Goal: Transaction & Acquisition: Purchase product/service

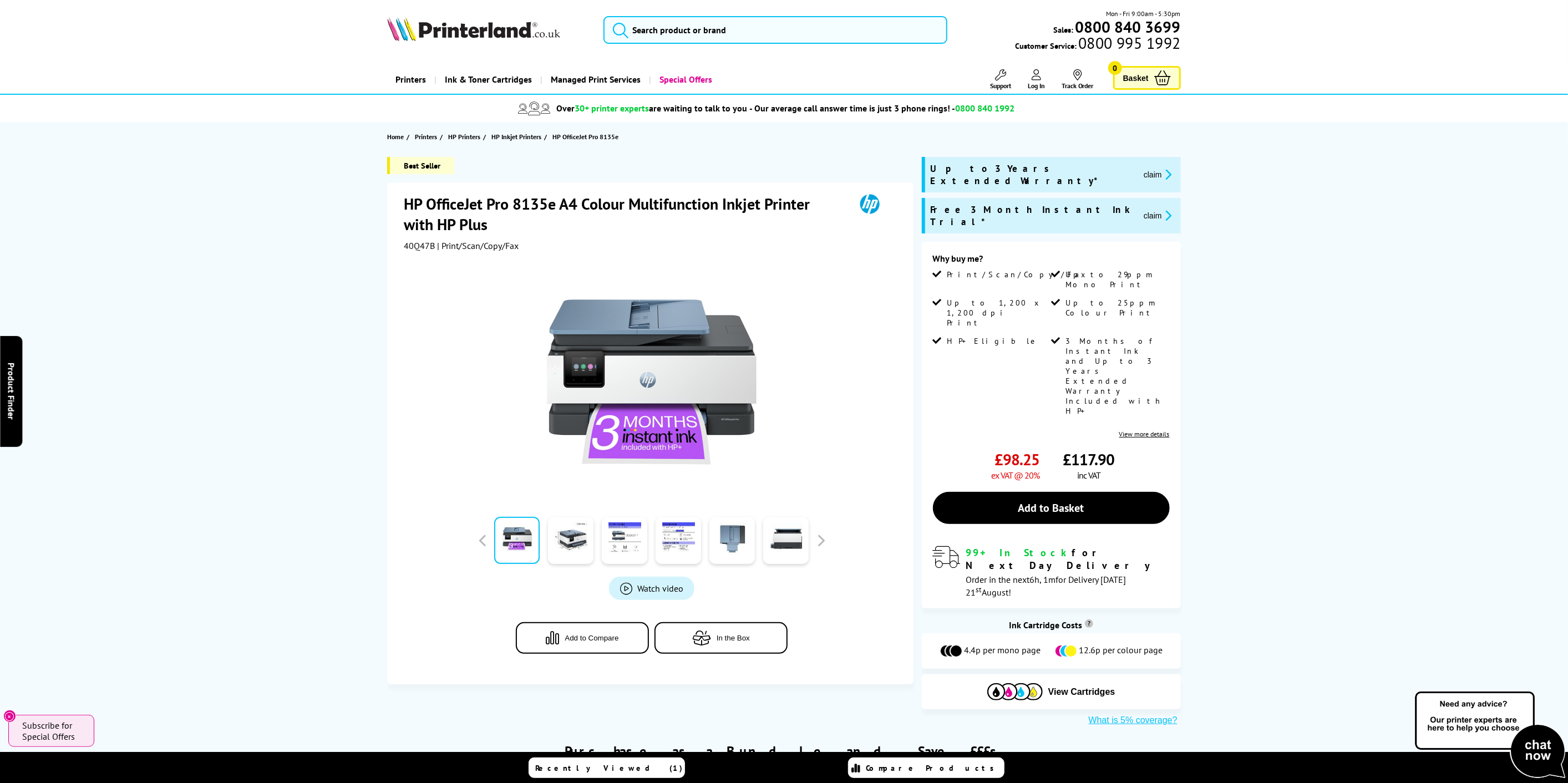
drag, startPoint x: 1063, startPoint y: 406, endPoint x: 1407, endPoint y: 353, distance: 348.1
drag, startPoint x: 433, startPoint y: 243, endPoint x: 400, endPoint y: 240, distance: 33.1
click at [400, 240] on div "HP OfficeJet Pro 8135e A4 Colour Multifunction Inkjet Printer with HP Plus 40Q4…" at bounding box center [650, 434] width 526 height 502
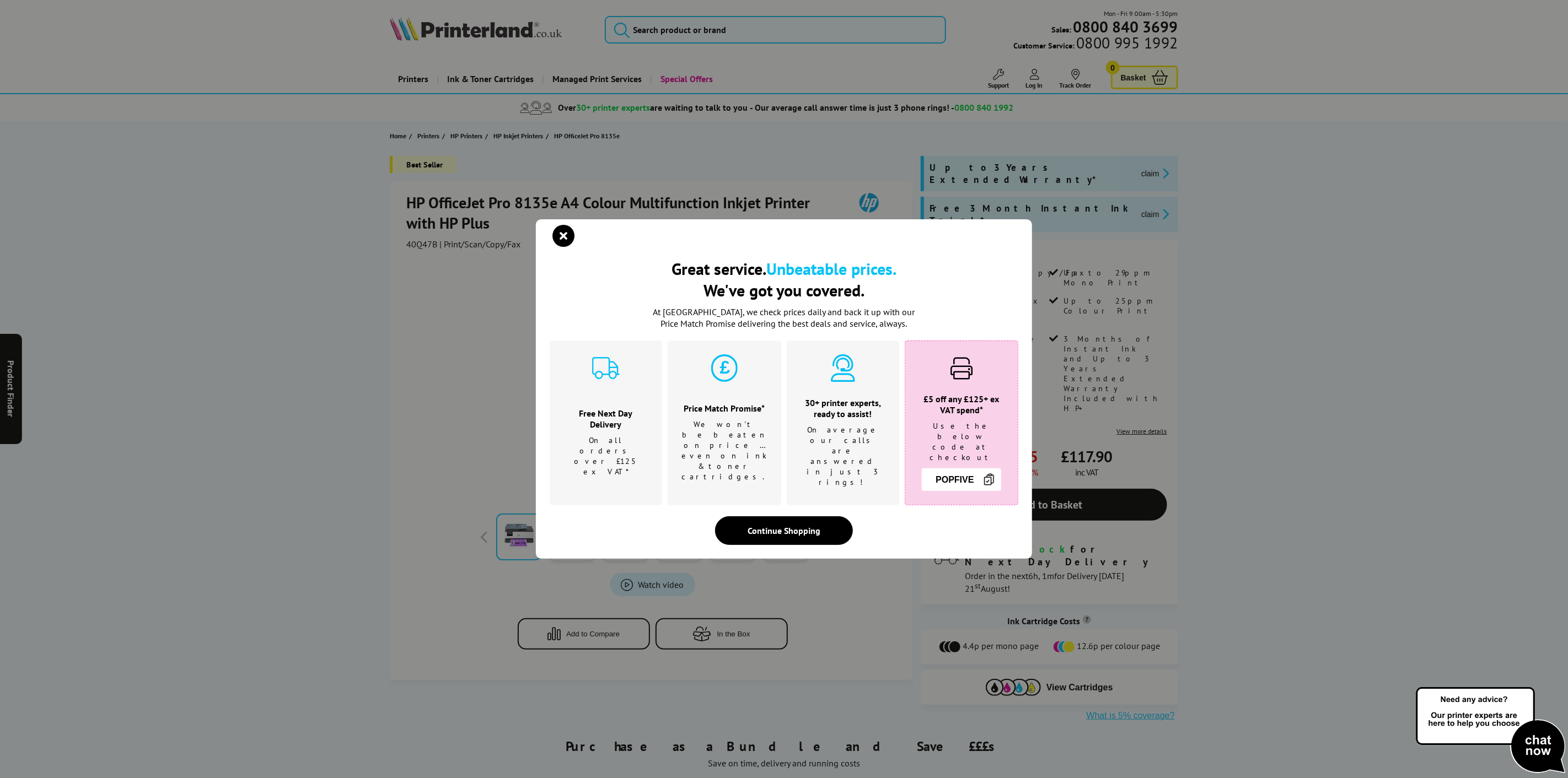
drag, startPoint x: 408, startPoint y: 239, endPoint x: 415, endPoint y: 236, distance: 7.6
drag, startPoint x: 415, startPoint y: 236, endPoint x: 404, endPoint y: 245, distance: 14.2
click at [404, 245] on div "Great service. Unbeatable prices. We've got you covered. Great service. Unbeata…" at bounding box center [784, 389] width 1568 height 778
drag, startPoint x: 405, startPoint y: 242, endPoint x: 431, endPoint y: 242, distance: 26.0
click at [431, 242] on div "Great service. Unbeatable prices. We've got you covered. Great service. Unbeata…" at bounding box center [784, 389] width 1568 height 778
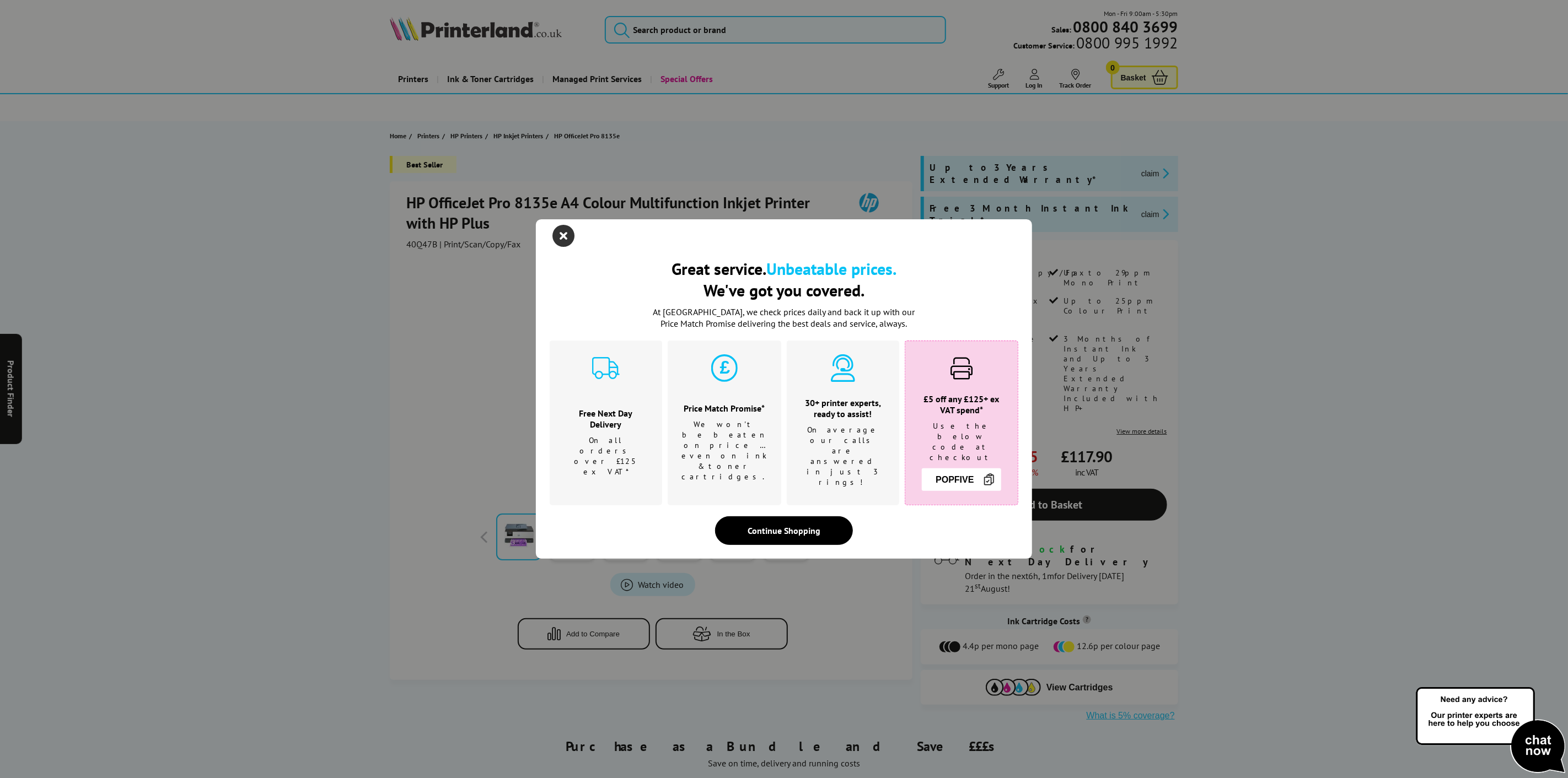
click at [559, 242] on icon "close modal" at bounding box center [564, 236] width 22 height 22
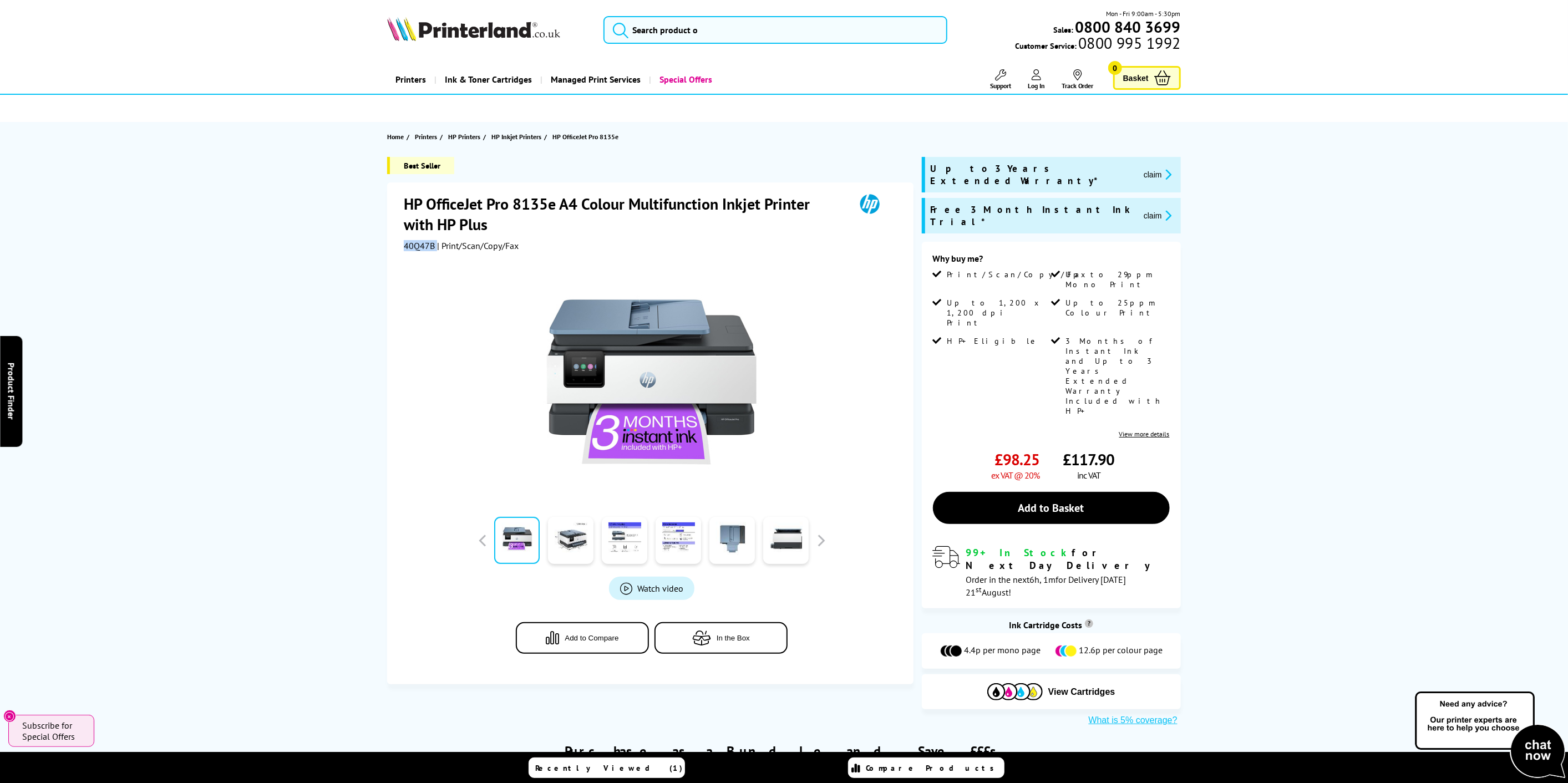
drag, startPoint x: 434, startPoint y: 243, endPoint x: 400, endPoint y: 241, distance: 34.1
click at [400, 241] on div "HP OfficeJet Pro 8135e A4 Colour Multifunction Inkjet Printer with HP Plus 40Q4…" at bounding box center [650, 434] width 526 height 502
copy div "40Q47B"
click at [1052, 492] on link "Add to Basket" at bounding box center [1051, 508] width 237 height 32
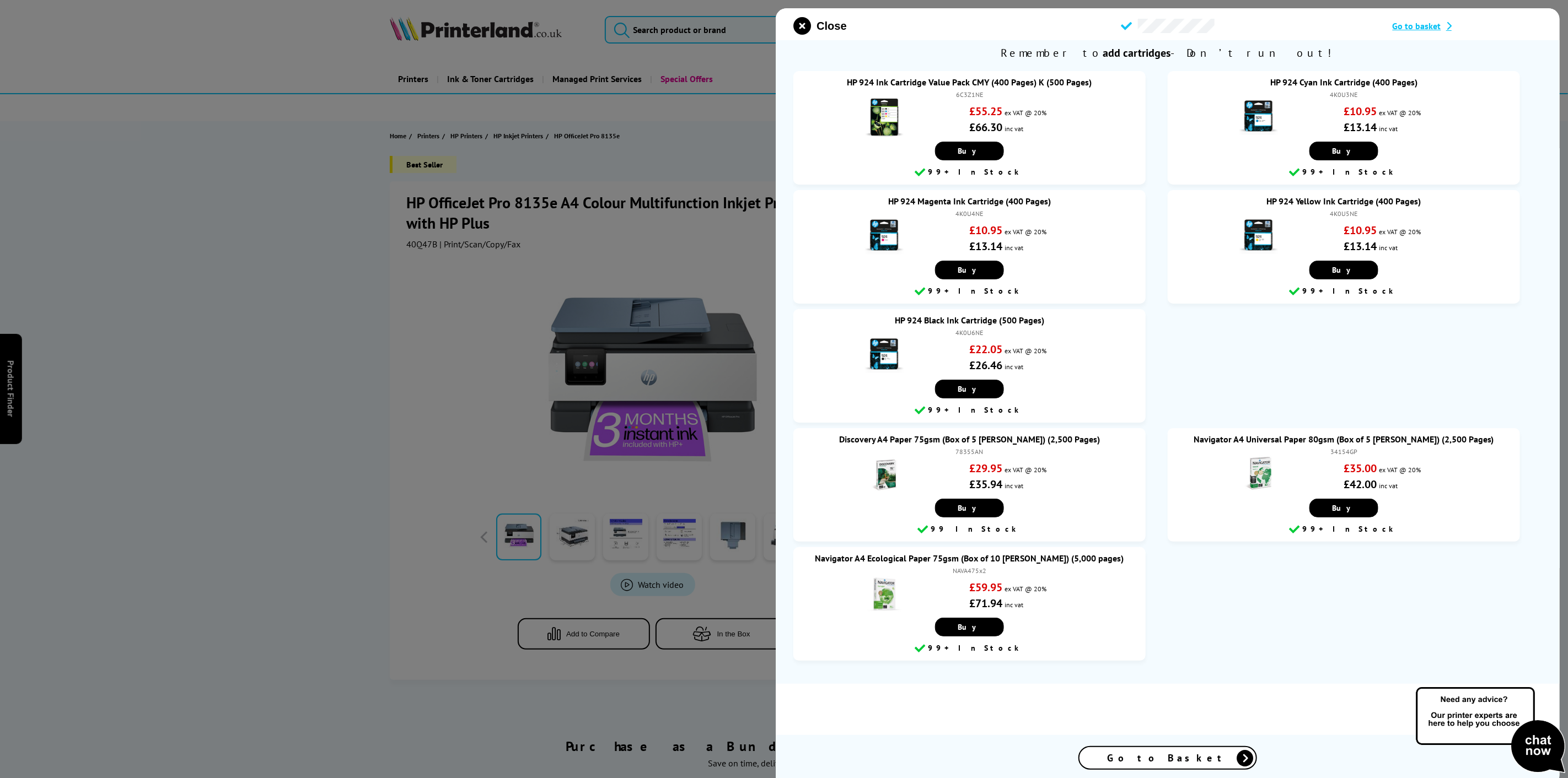
click at [1177, 759] on span "Go to Basket" at bounding box center [1168, 758] width 122 height 13
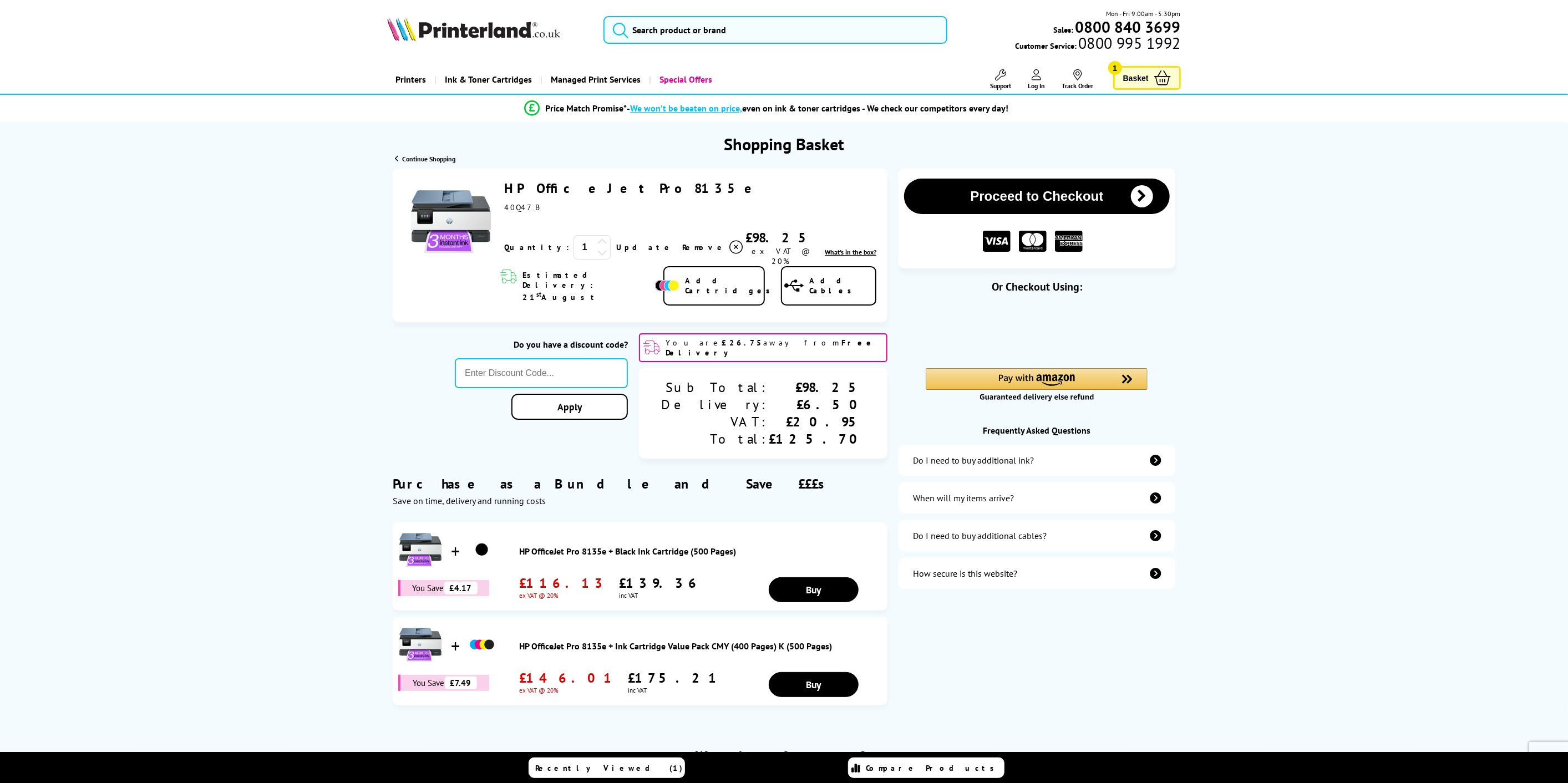
click at [1042, 72] on link "Log In" at bounding box center [1036, 80] width 17 height 20
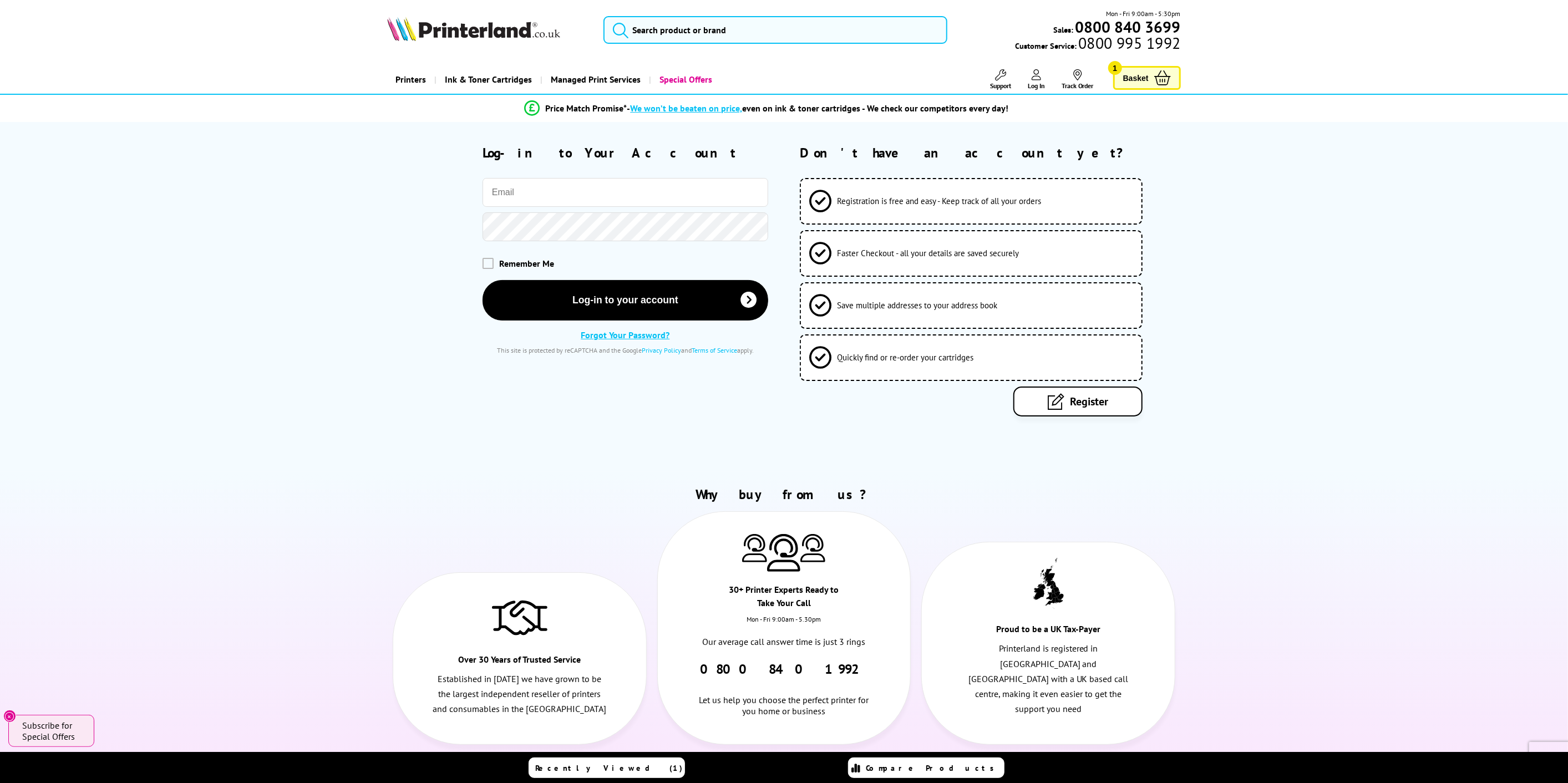
click at [755, 192] on keeper-lock "Open Keeper Popup" at bounding box center [753, 191] width 14 height 14
type input "[EMAIL_ADDRESS][DOMAIN_NAME]"
click at [632, 298] on button "Log-in to your account" at bounding box center [626, 300] width 286 height 41
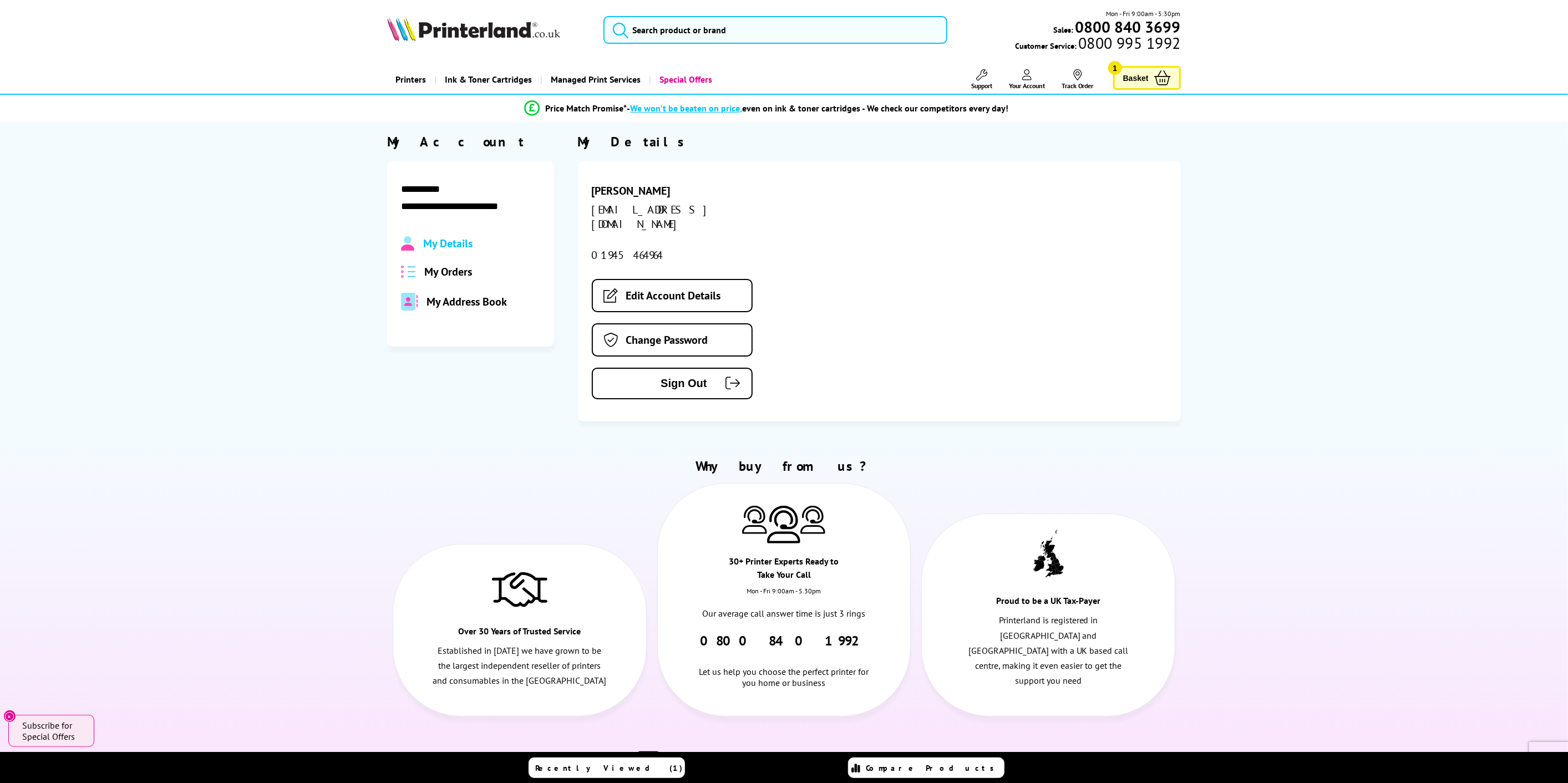
click at [1118, 76] on link "Basket 1" at bounding box center [1147, 78] width 68 height 24
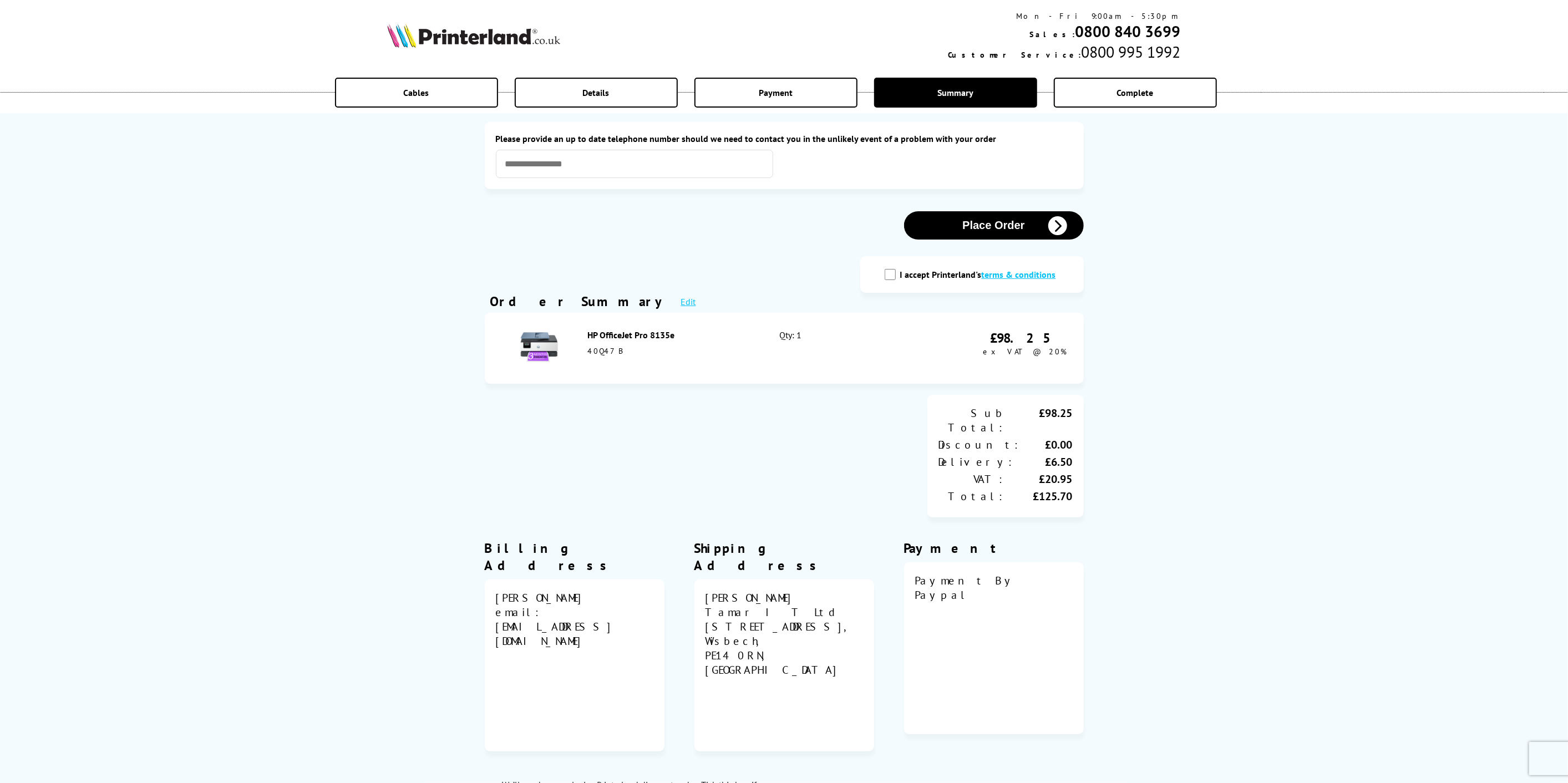
click at [888, 276] on input "I accept Printerland's terms & conditions" at bounding box center [890, 275] width 11 height 11
checkbox input "true"
click at [993, 230] on button "Place Order" at bounding box center [993, 225] width 179 height 28
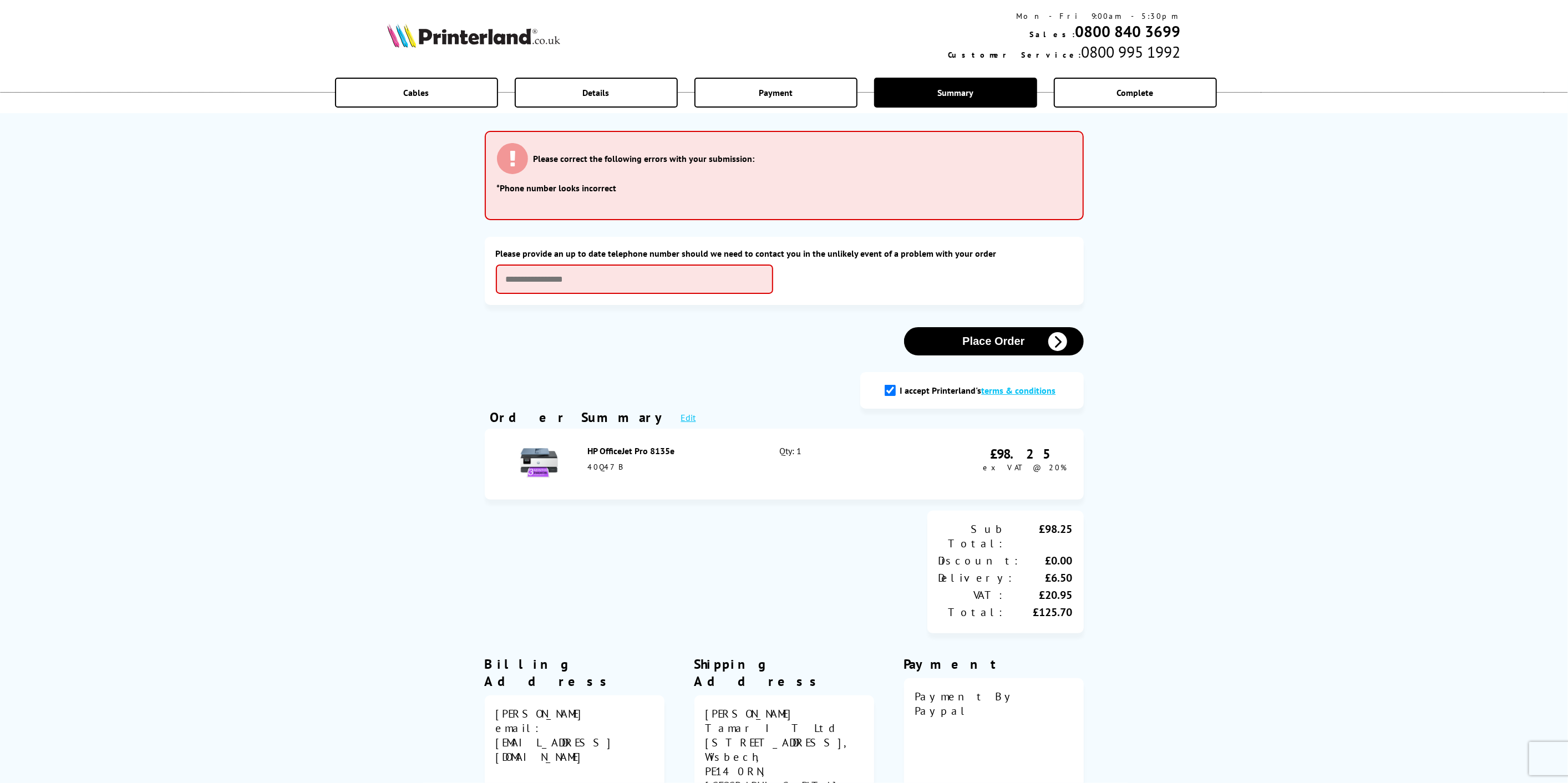
click at [698, 295] on div "Please provide an up to date telephone number should we need to contact you in …" at bounding box center [784, 271] width 599 height 68
click at [699, 282] on input "text" at bounding box center [634, 278] width 277 height 28
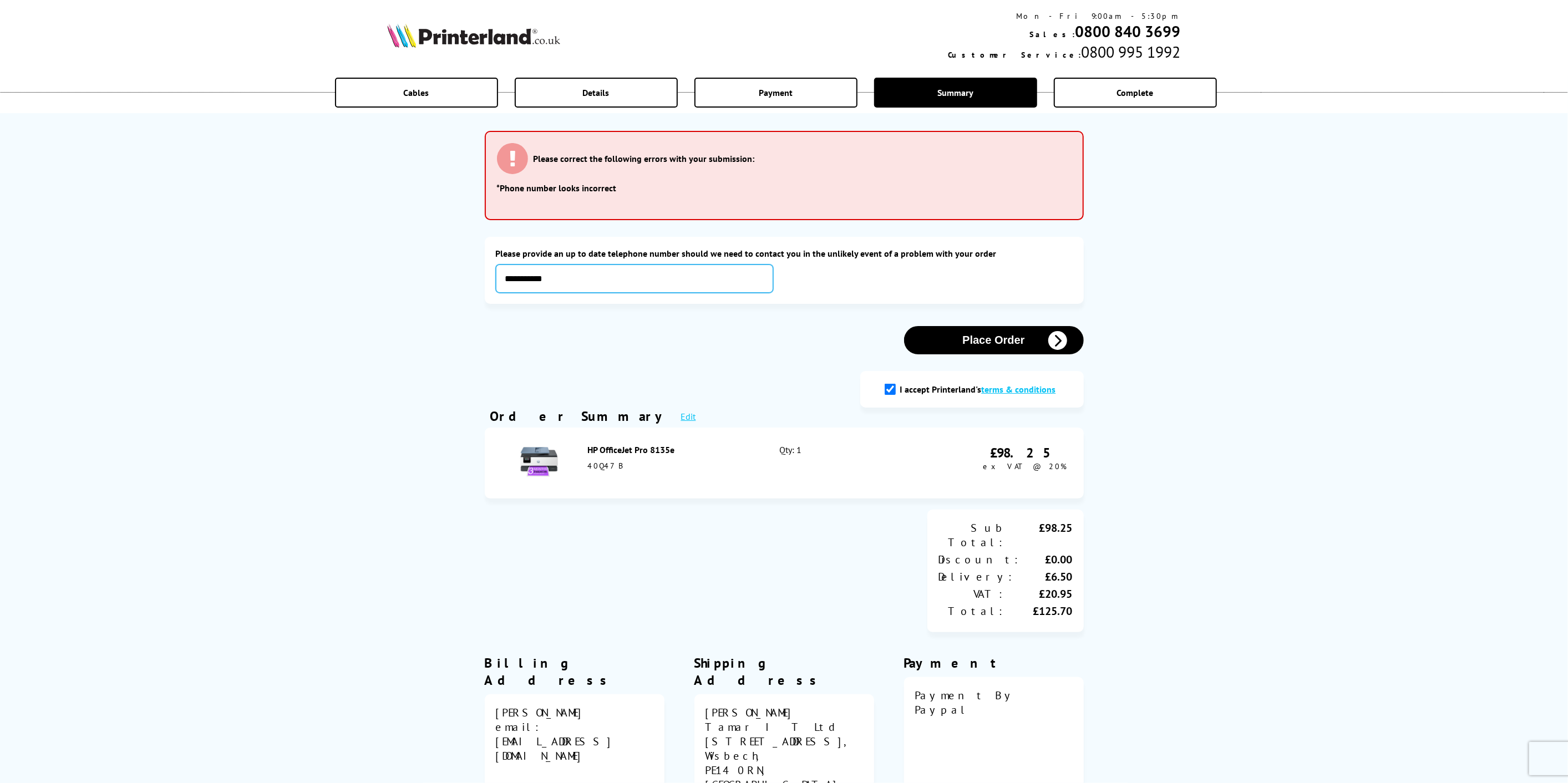
type input "**********"
click at [1306, 274] on div "**********" at bounding box center [784, 502] width 1568 height 1006
click at [1026, 336] on button "Place Order" at bounding box center [993, 340] width 179 height 28
